Goal: Find specific page/section: Find specific page/section

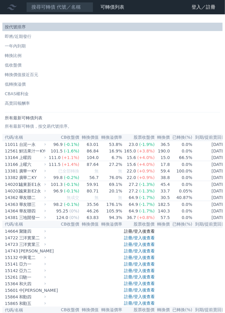
click at [145, 234] on link "註冊/登入後查看" at bounding box center [139, 231] width 31 height 5
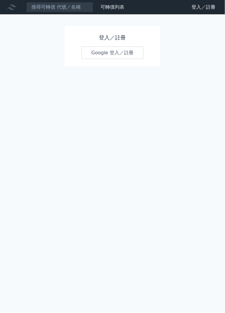
click at [112, 54] on link "Google 登入／註冊" at bounding box center [112, 53] width 62 height 13
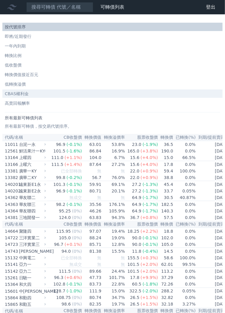
click at [27, 96] on li "CBAS權利金" at bounding box center [112, 94] width 220 height 6
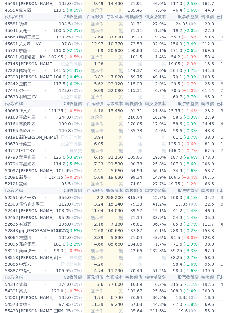
scroll to position [1558, 0]
